Goal: Information Seeking & Learning: Learn about a topic

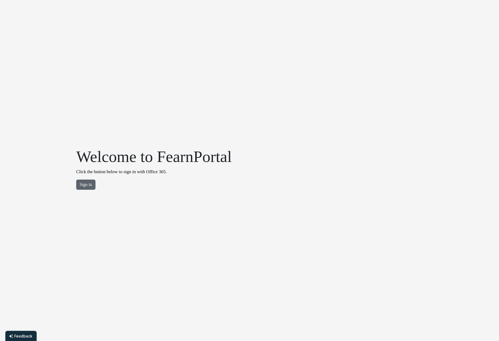
click at [82, 185] on button "Sign in" at bounding box center [85, 185] width 19 height 10
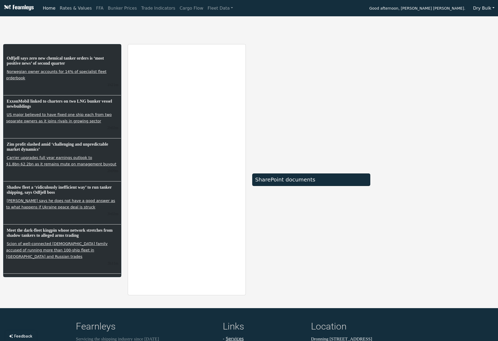
click at [77, 10] on link "Rates & Values" at bounding box center [76, 8] width 36 height 11
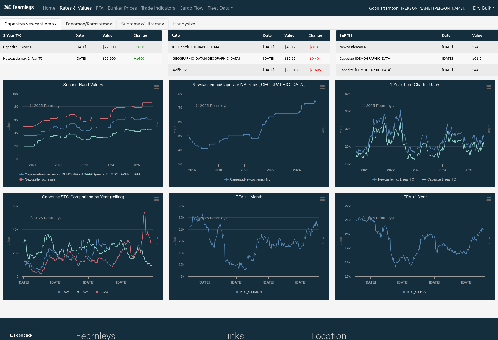
click at [130, 23] on button "Supramax/Ultramax" at bounding box center [142, 23] width 52 height 11
